Goal: Transaction & Acquisition: Book appointment/travel/reservation

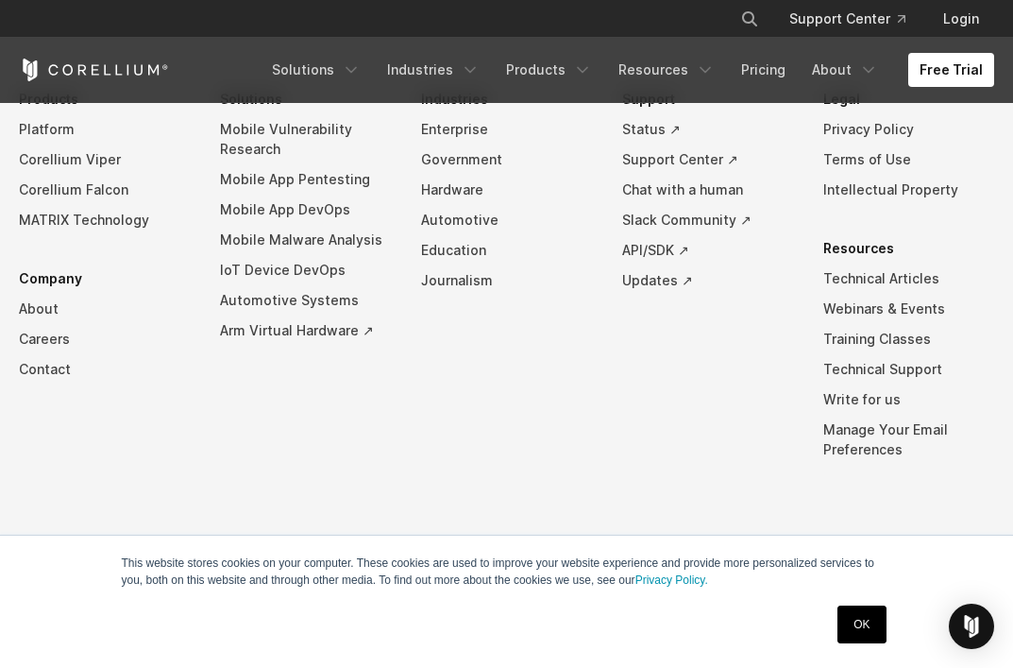
scroll to position [4655, 0]
click at [866, 629] on link "OK" at bounding box center [862, 624] width 48 height 38
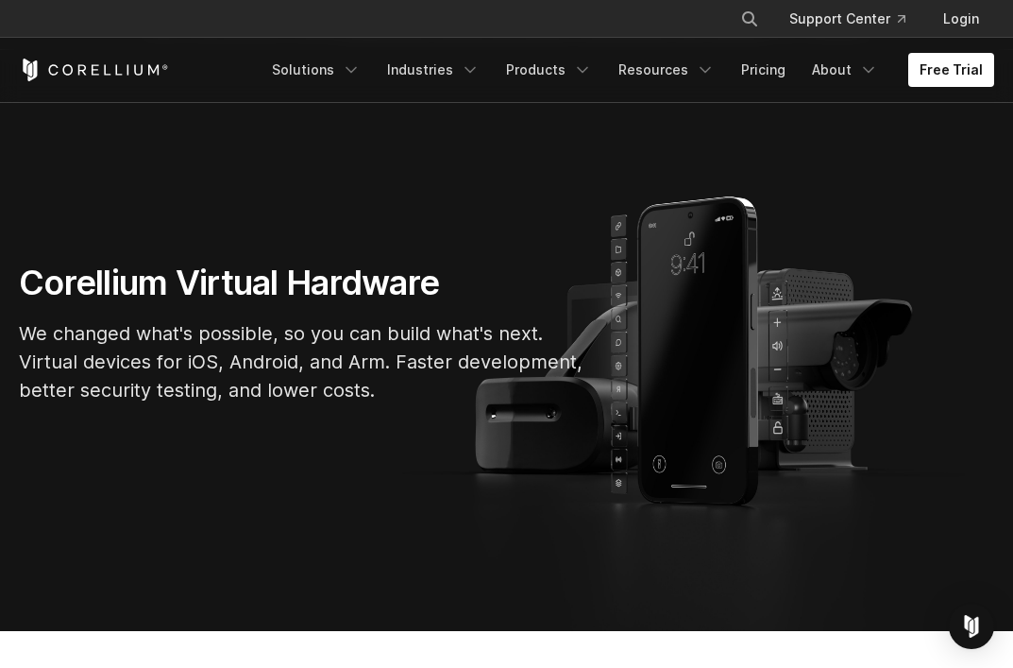
scroll to position [0, 0]
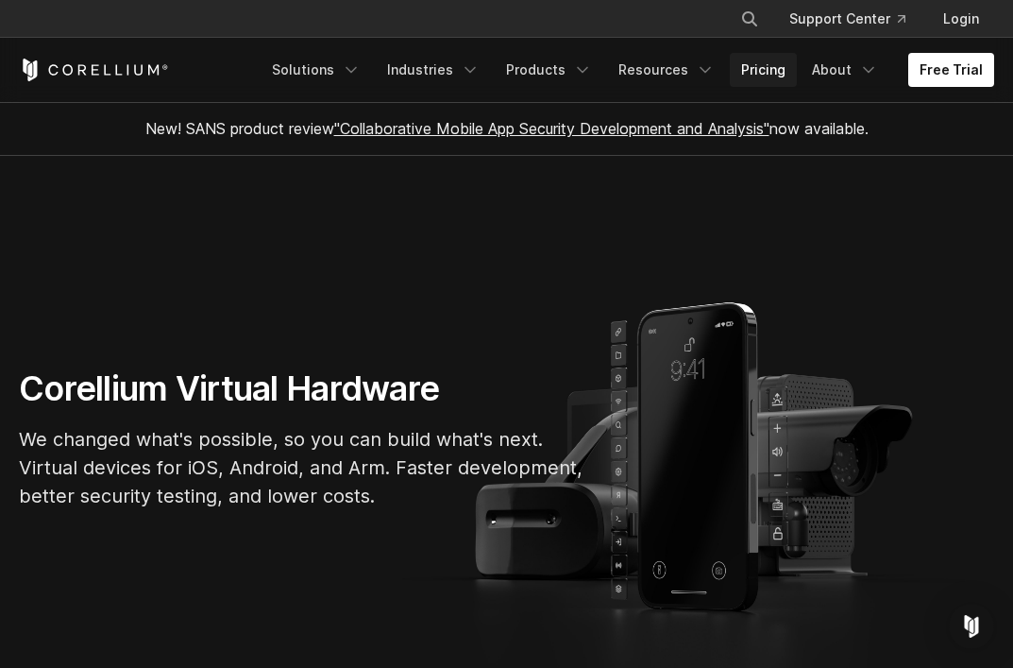
click at [775, 69] on link "Pricing" at bounding box center [763, 70] width 67 height 34
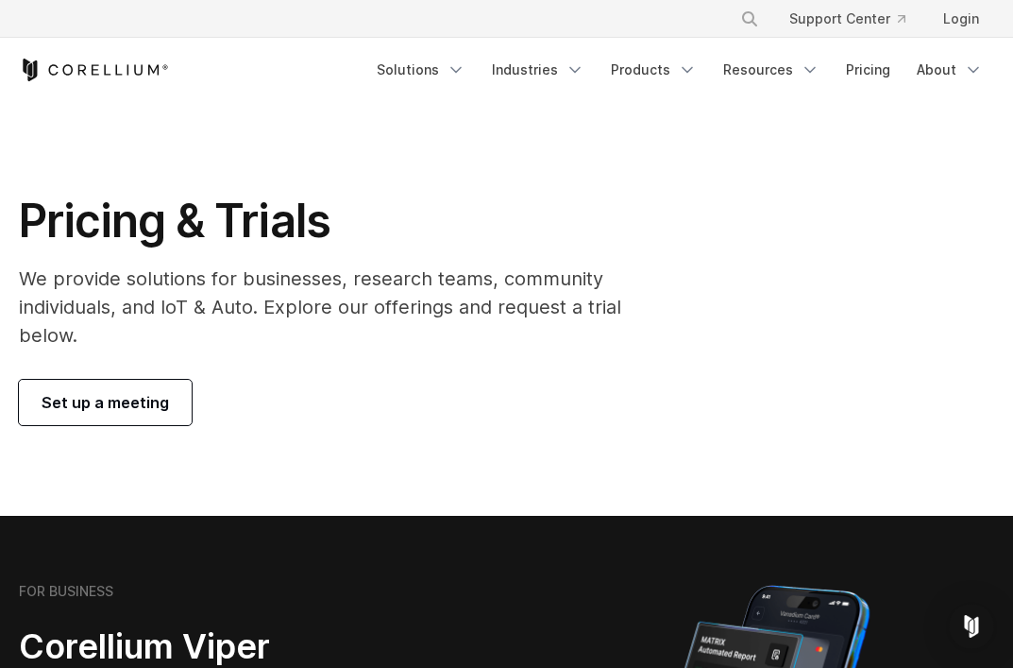
click at [111, 399] on span "Set up a meeting" at bounding box center [106, 402] width 128 height 23
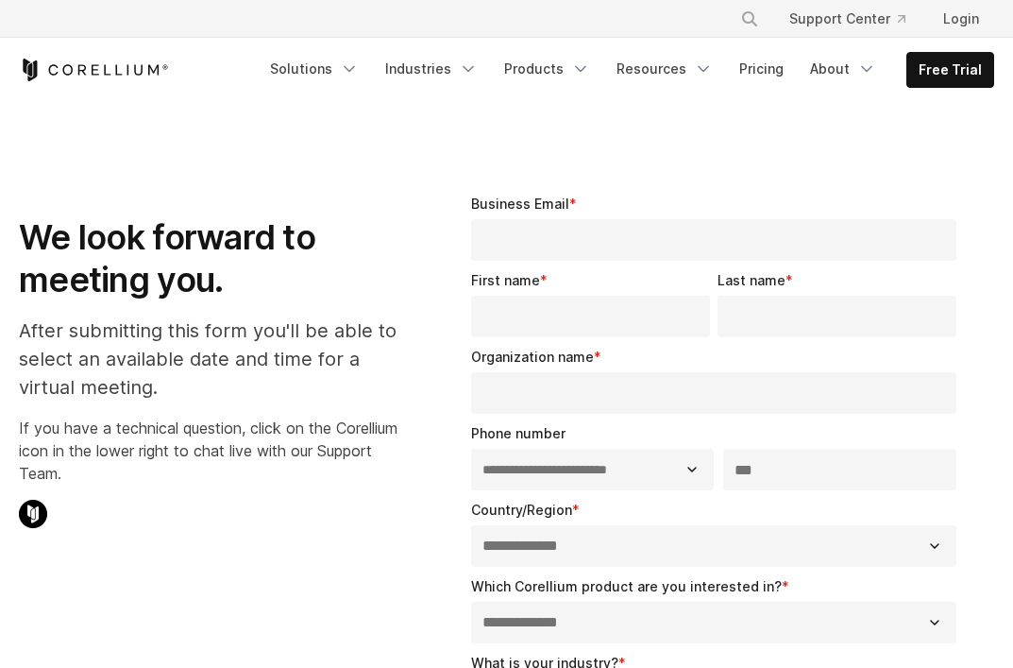
select select "**"
click at [565, 239] on input "Business Email *" at bounding box center [713, 240] width 485 height 42
click at [745, 79] on link "Pricing" at bounding box center [761, 69] width 67 height 34
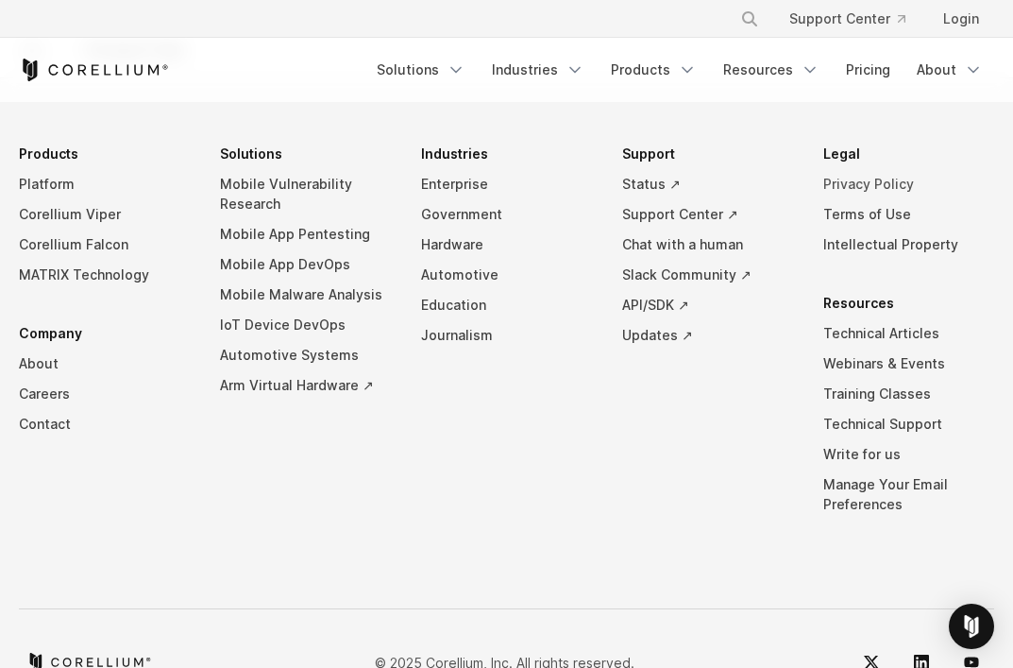
scroll to position [3523, 0]
